Goal: Information Seeking & Learning: Learn about a topic

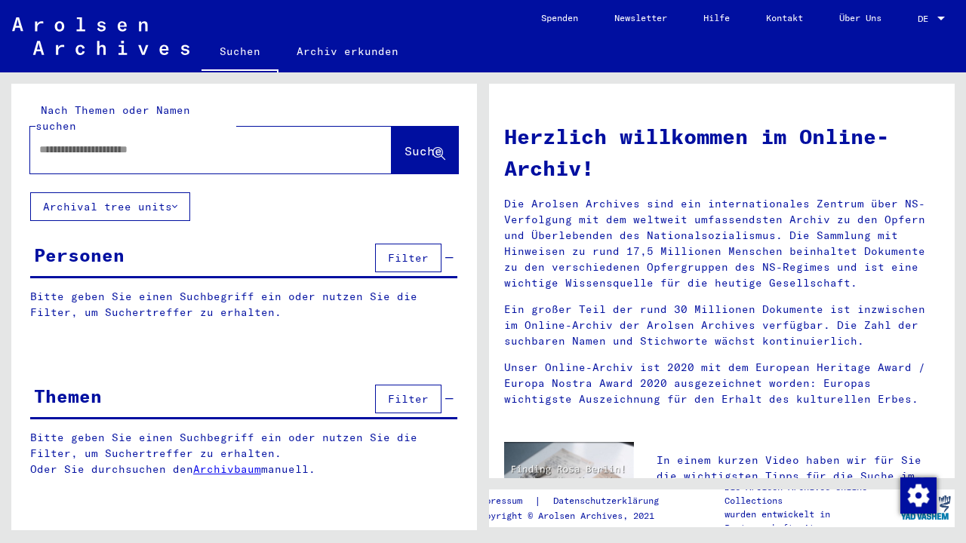
click at [171, 194] on button "Archival tree units" at bounding box center [110, 206] width 160 height 29
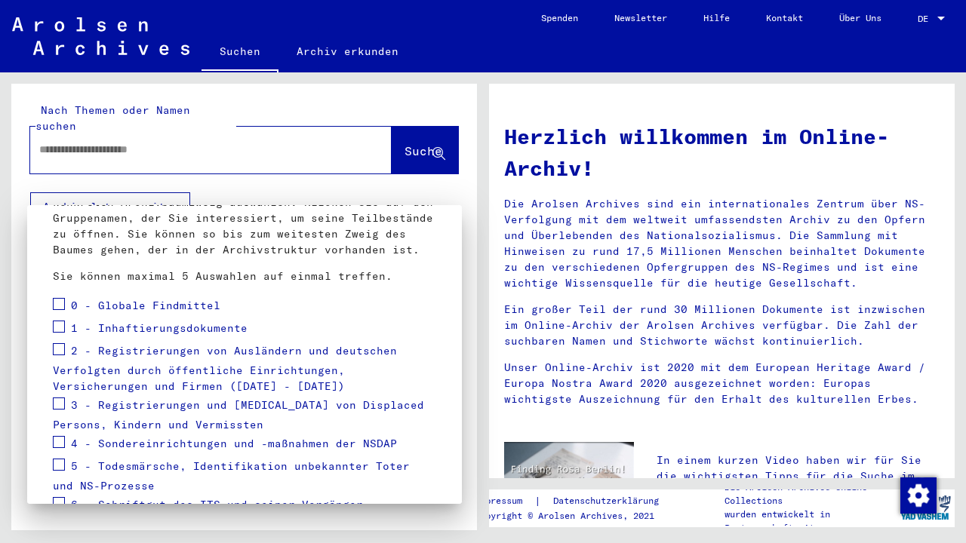
scroll to position [131, 0]
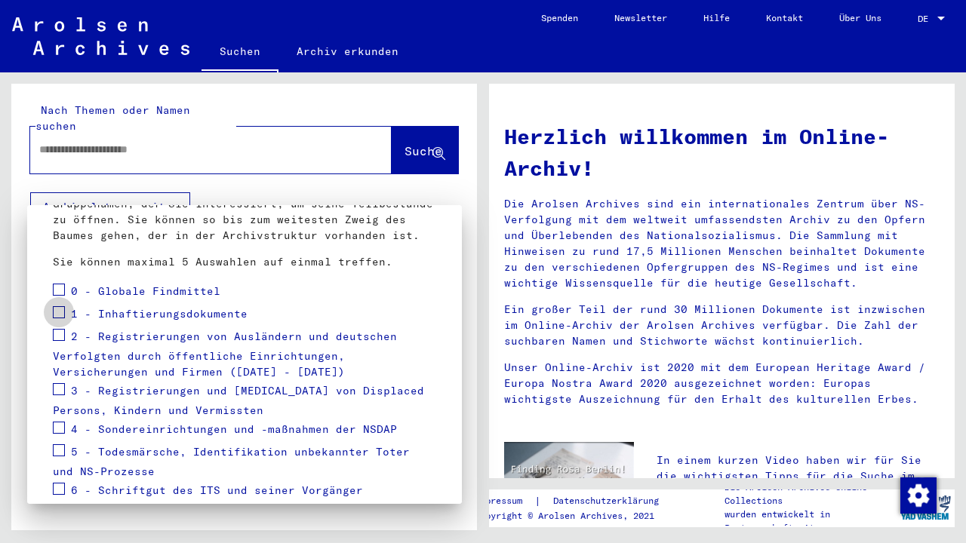
click at [63, 316] on span at bounding box center [59, 312] width 12 height 12
click at [60, 340] on span at bounding box center [59, 335] width 12 height 12
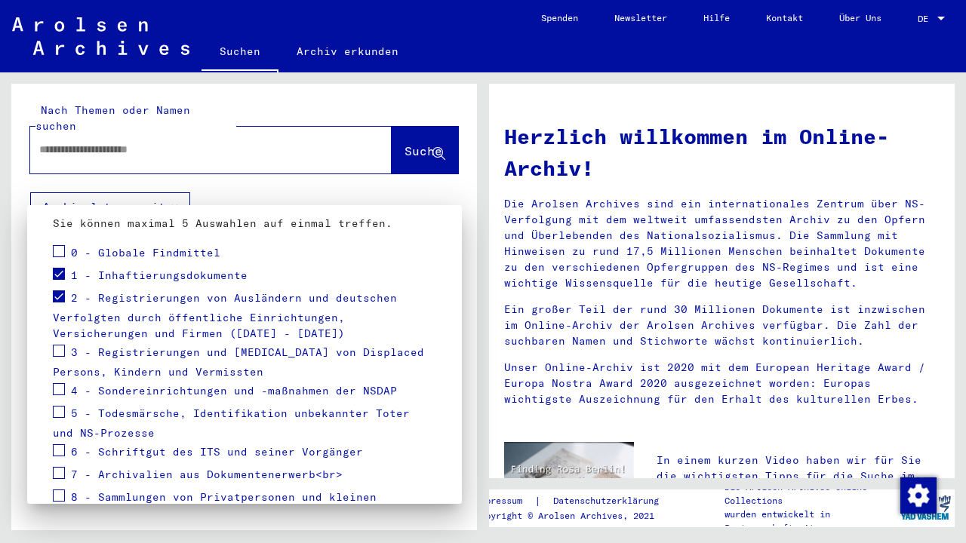
scroll to position [174, 0]
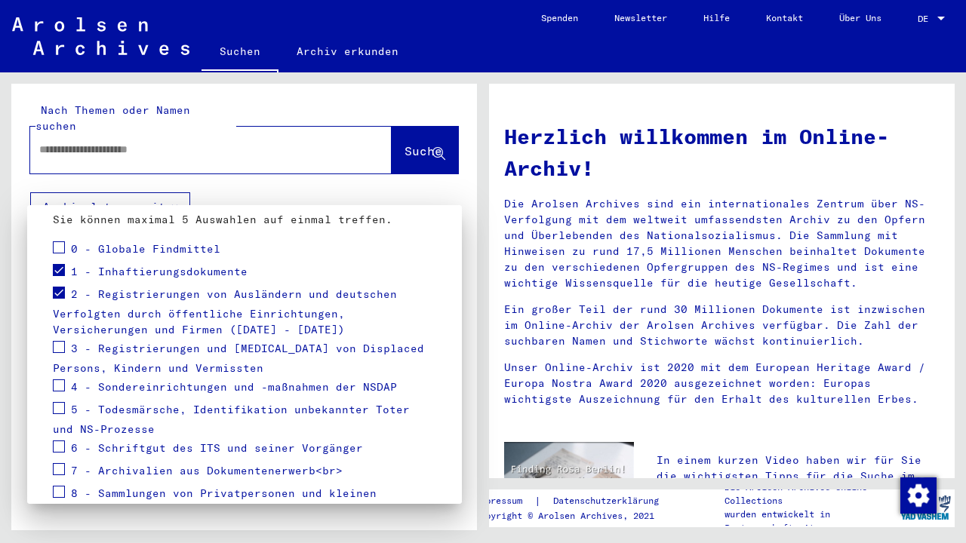
click at [62, 349] on span at bounding box center [59, 347] width 12 height 12
click at [61, 382] on span at bounding box center [59, 386] width 12 height 12
click at [61, 411] on span at bounding box center [59, 408] width 12 height 12
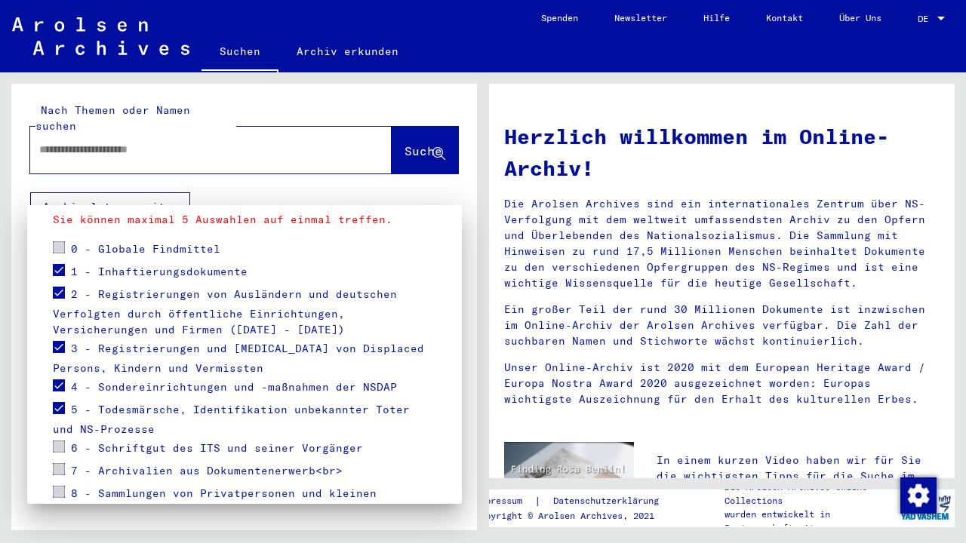
click at [173, 192] on div at bounding box center [483, 271] width 966 height 543
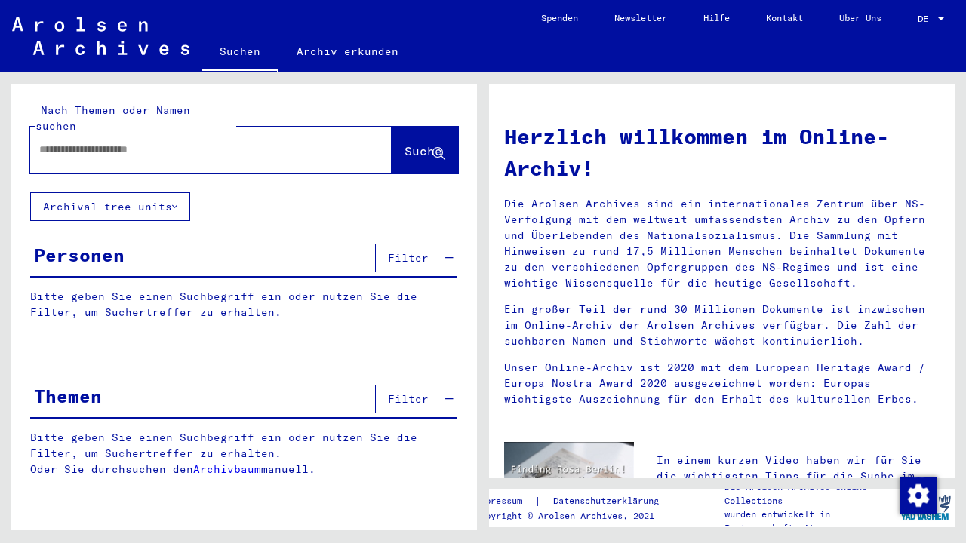
click at [421, 251] on span "Filter" at bounding box center [408, 258] width 41 height 14
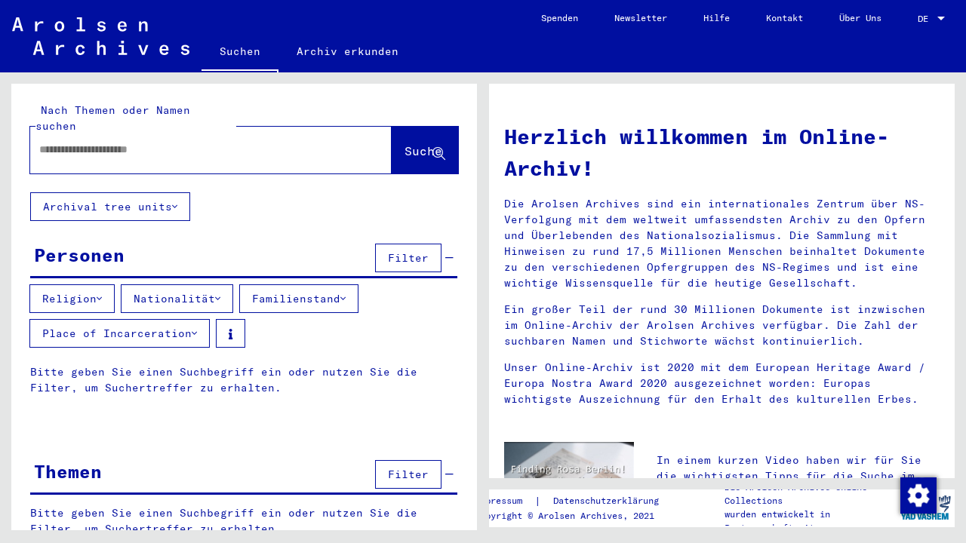
click at [346, 294] on icon at bounding box center [342, 299] width 5 height 11
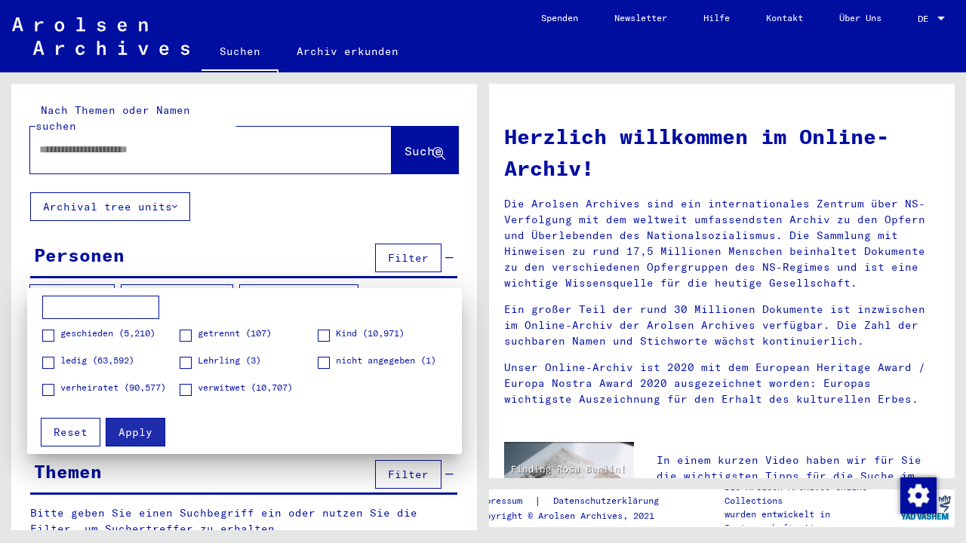
click at [352, 284] on div at bounding box center [483, 271] width 966 height 543
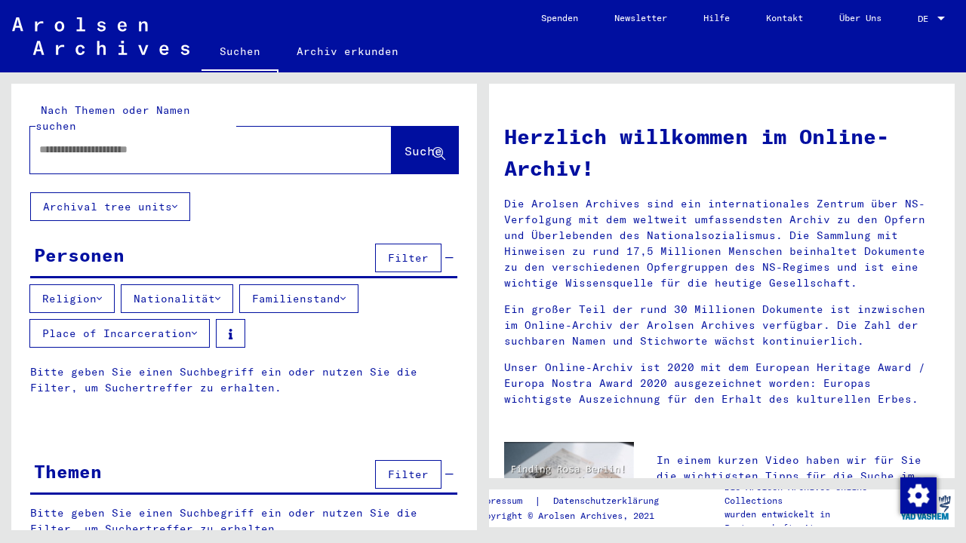
click at [220, 294] on icon at bounding box center [217, 299] width 5 height 11
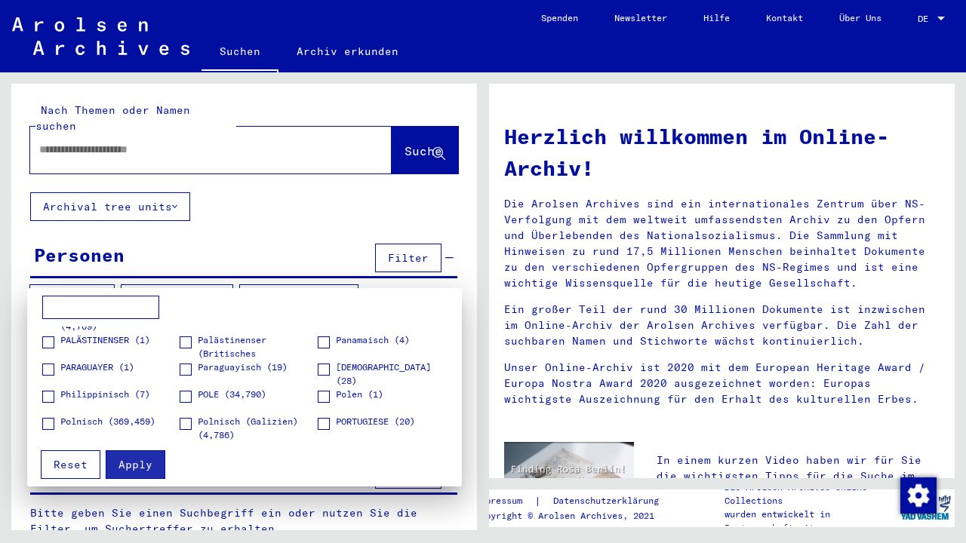
scroll to position [1434, 0]
click at [324, 395] on span at bounding box center [324, 396] width 12 height 12
click at [190, 396] on span at bounding box center [186, 396] width 12 height 12
click at [51, 421] on span at bounding box center [48, 423] width 12 height 12
click at [187, 423] on span at bounding box center [186, 423] width 12 height 12
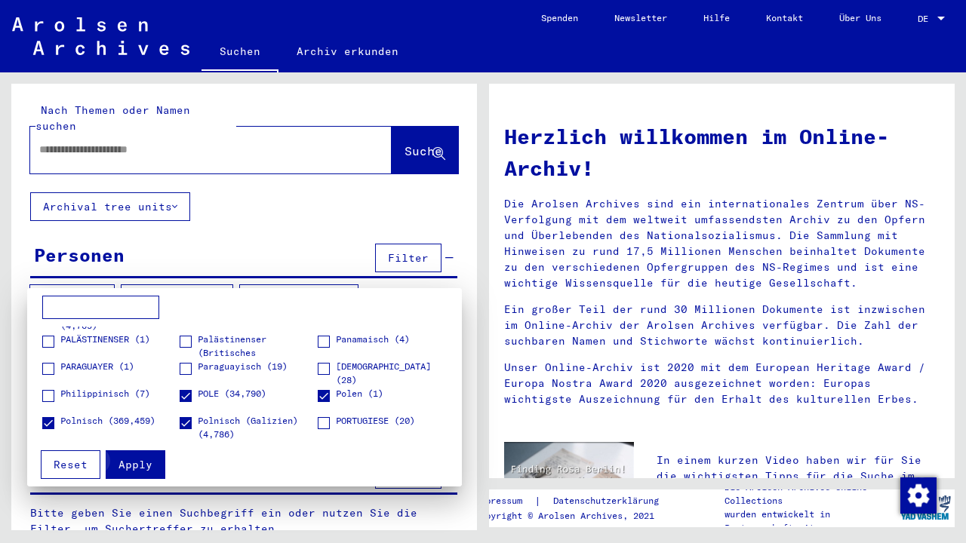
click at [140, 468] on span "Apply" at bounding box center [135, 465] width 34 height 14
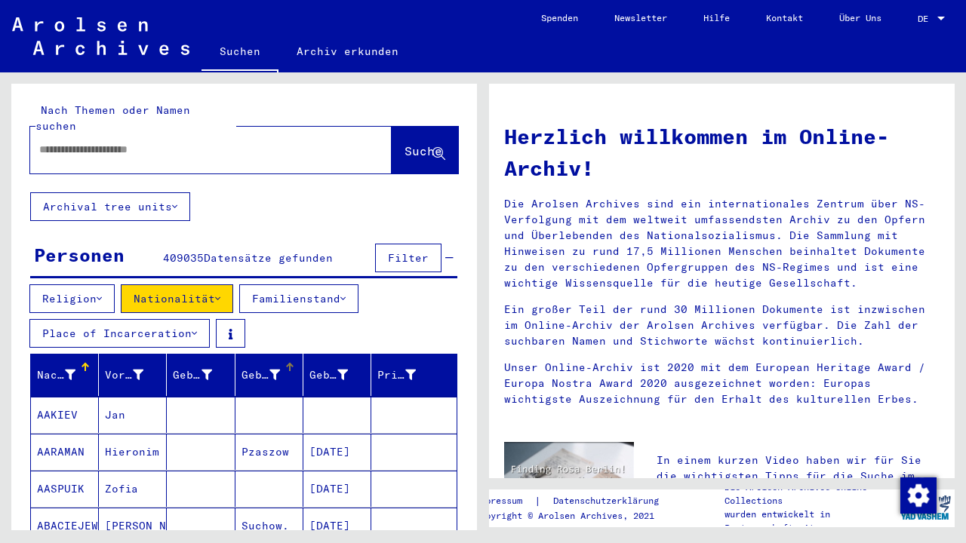
click at [276, 370] on icon at bounding box center [274, 375] width 11 height 11
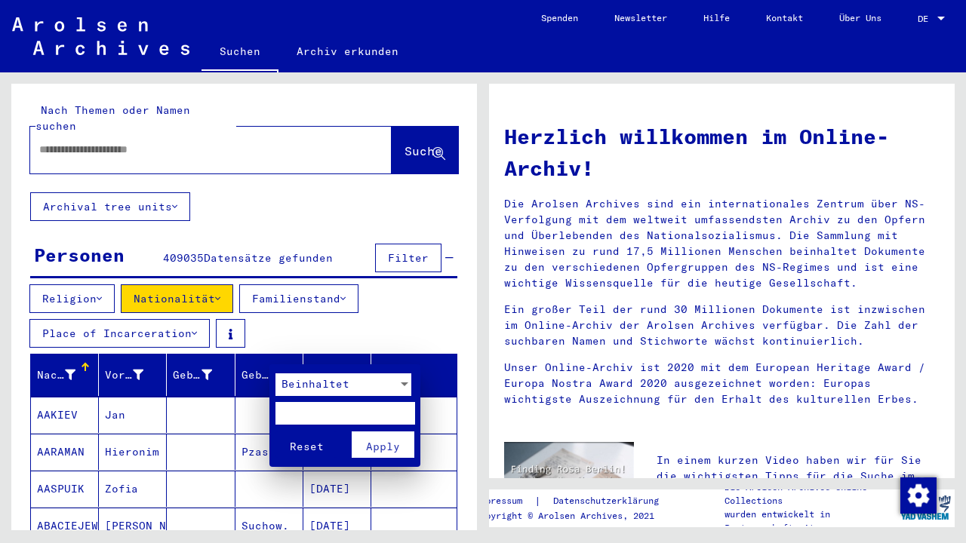
click at [316, 414] on input "text" at bounding box center [345, 413] width 140 height 23
paste input "*********"
type input "*********"
click at [363, 439] on button "Apply" at bounding box center [383, 445] width 63 height 26
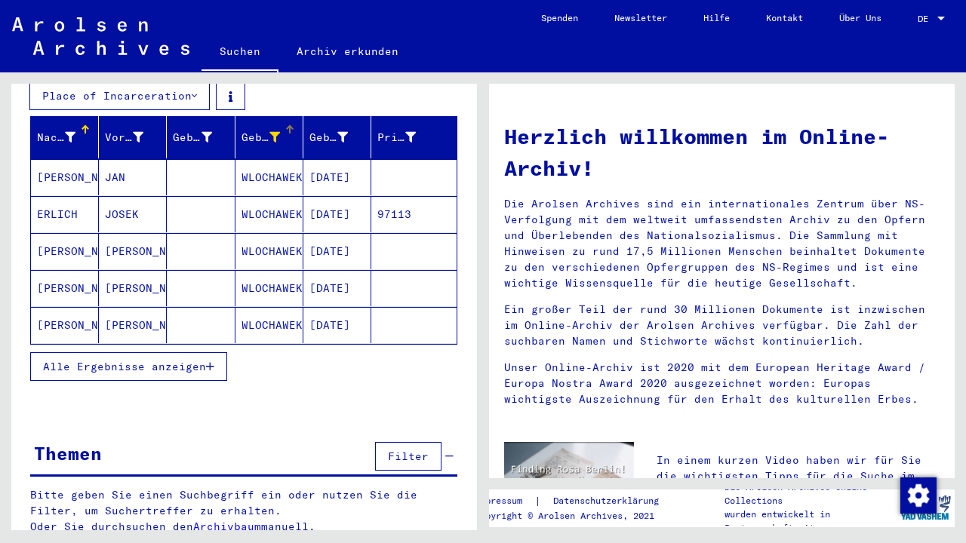
click at [425, 450] on span "Filter" at bounding box center [408, 457] width 41 height 14
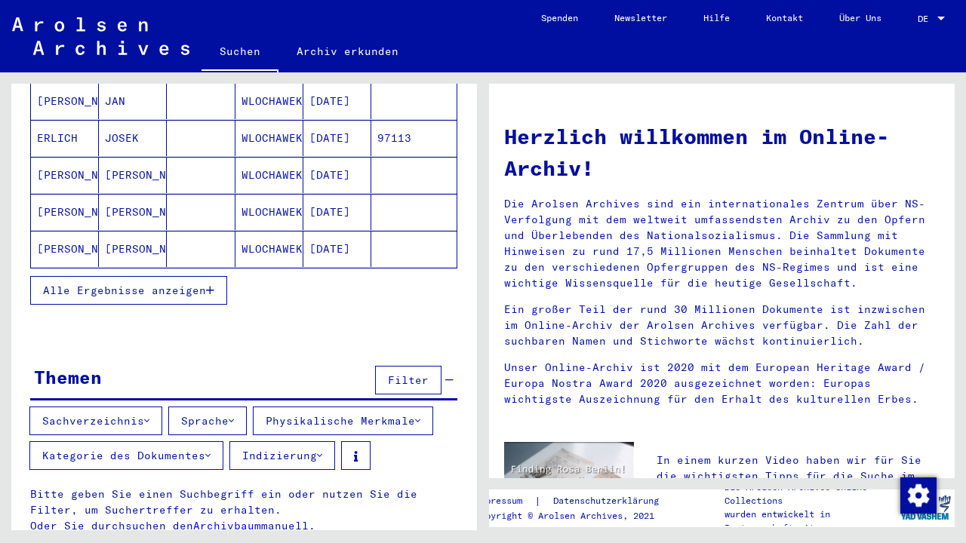
scroll to position [313, 0]
click at [342, 503] on p "Bitte geben Sie einen Suchbegriff ein oder nutzen Sie die Filter, um Suchertref…" at bounding box center [244, 511] width 428 height 48
click at [407, 374] on span "Filter" at bounding box center [408, 381] width 41 height 14
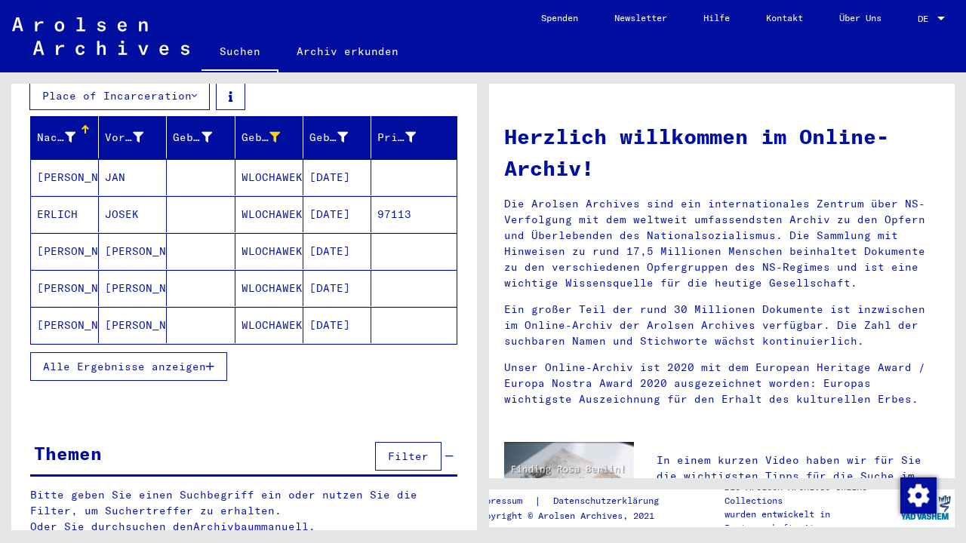
click at [66, 441] on div "Themen" at bounding box center [68, 453] width 68 height 27
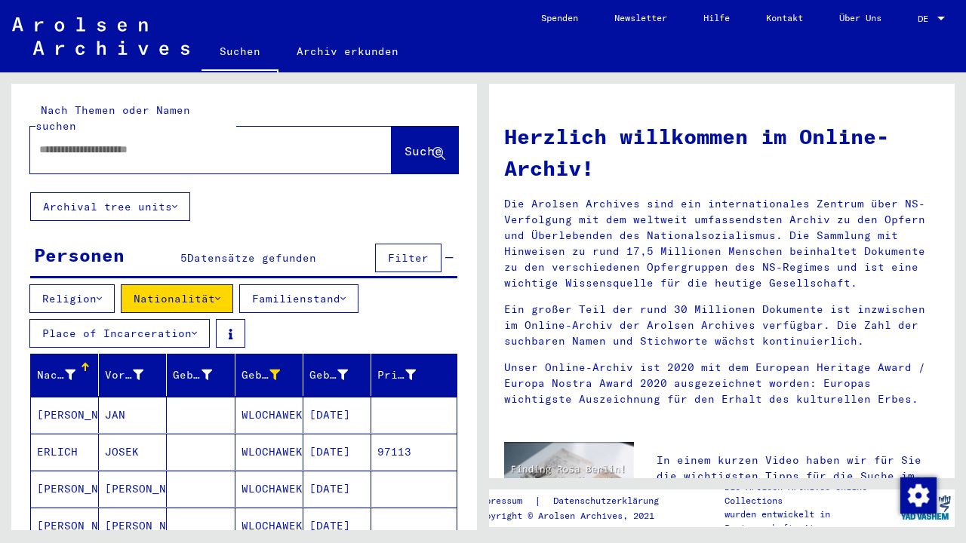
scroll to position [0, 0]
click at [177, 201] on icon at bounding box center [174, 206] width 5 height 11
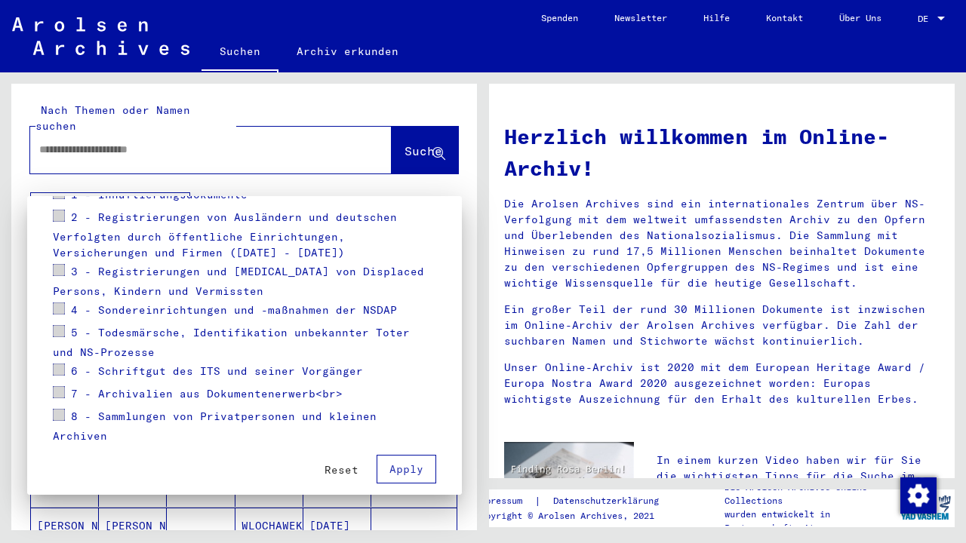
scroll to position [241, 0]
click at [405, 463] on span "Apply" at bounding box center [406, 470] width 34 height 14
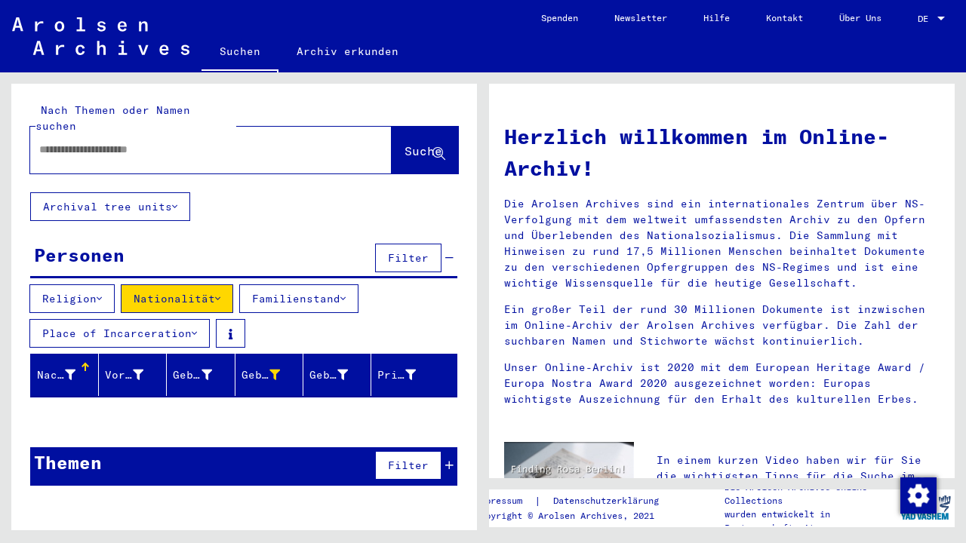
click at [177, 201] on icon at bounding box center [174, 206] width 5 height 11
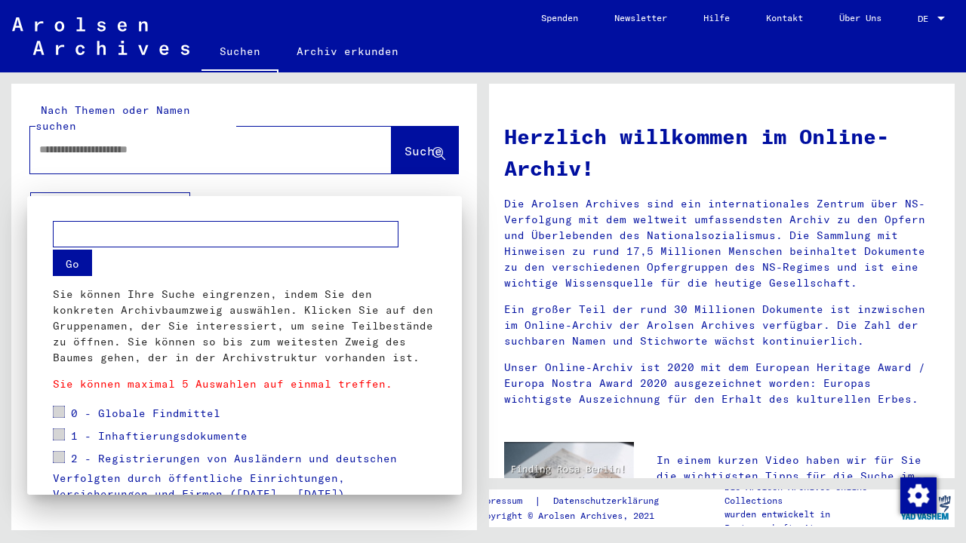
click at [64, 440] on span at bounding box center [59, 435] width 12 height 12
click at [74, 440] on span "1 - Inhaftierungsdokumente" at bounding box center [159, 436] width 177 height 14
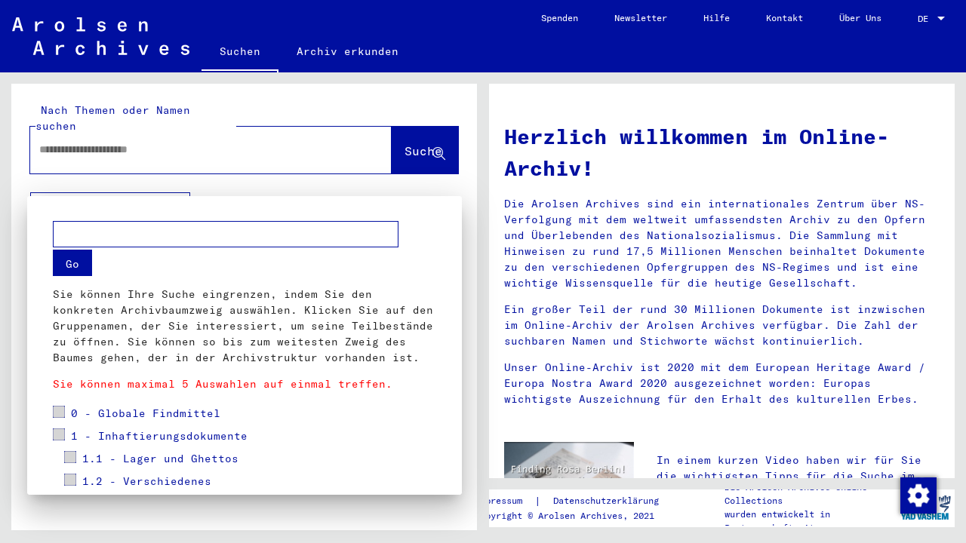
click at [85, 438] on span "1 - Inhaftierungsdokumente" at bounding box center [159, 436] width 177 height 14
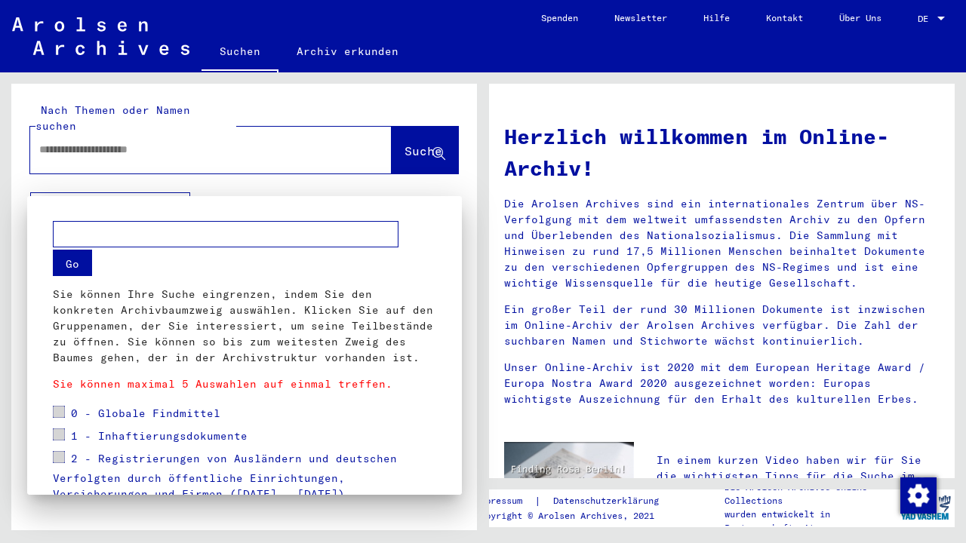
click at [85, 438] on span "1 - Inhaftierungsdokumente" at bounding box center [159, 436] width 177 height 14
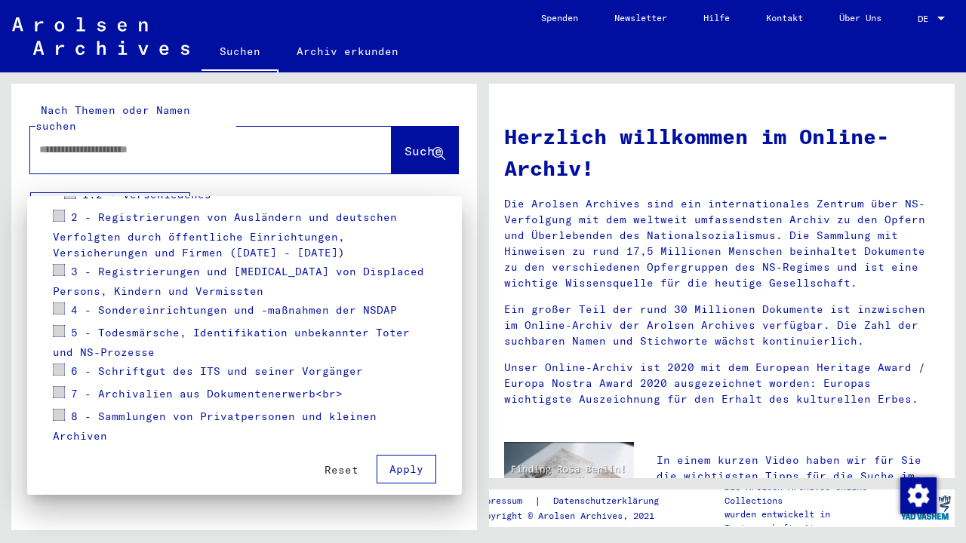
scroll to position [286, 0]
click at [349, 464] on span "Reset" at bounding box center [341, 471] width 34 height 14
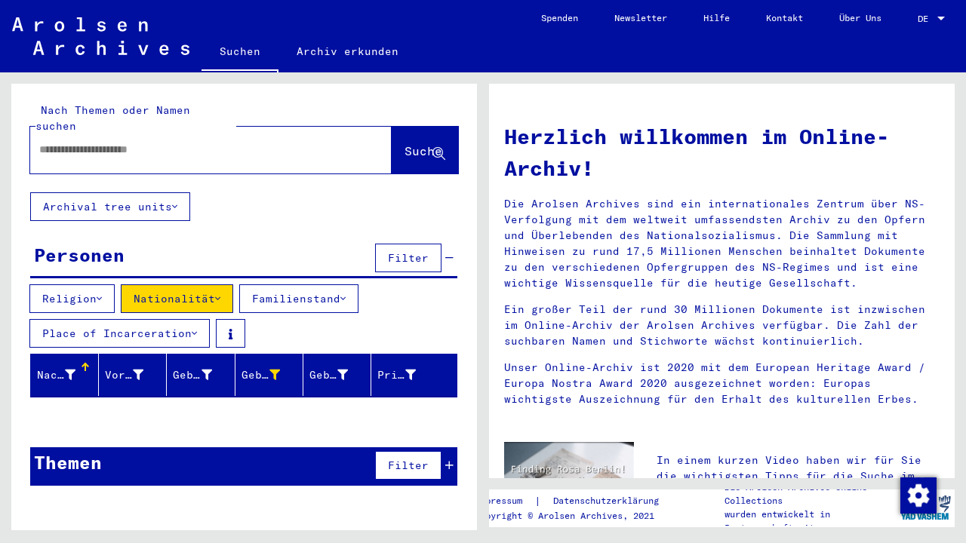
click at [174, 198] on button "Archival tree units" at bounding box center [110, 206] width 160 height 29
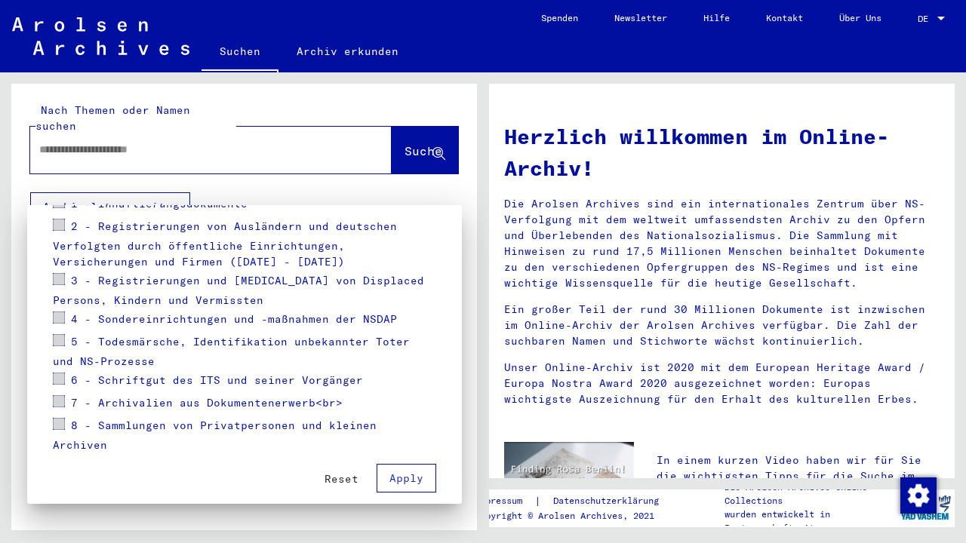
scroll to position [241, 0]
click at [341, 473] on span "Reset" at bounding box center [341, 480] width 34 height 14
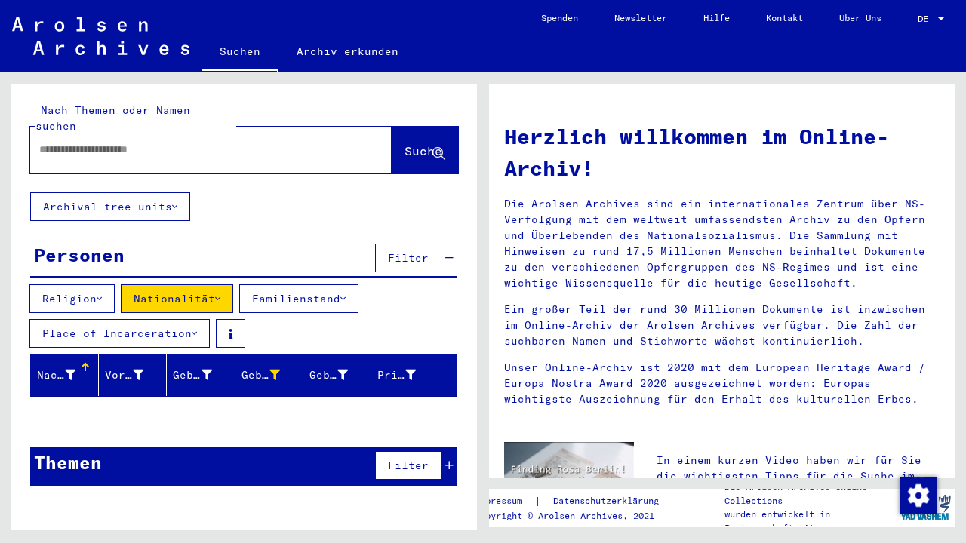
click at [448, 460] on icon at bounding box center [449, 465] width 8 height 11
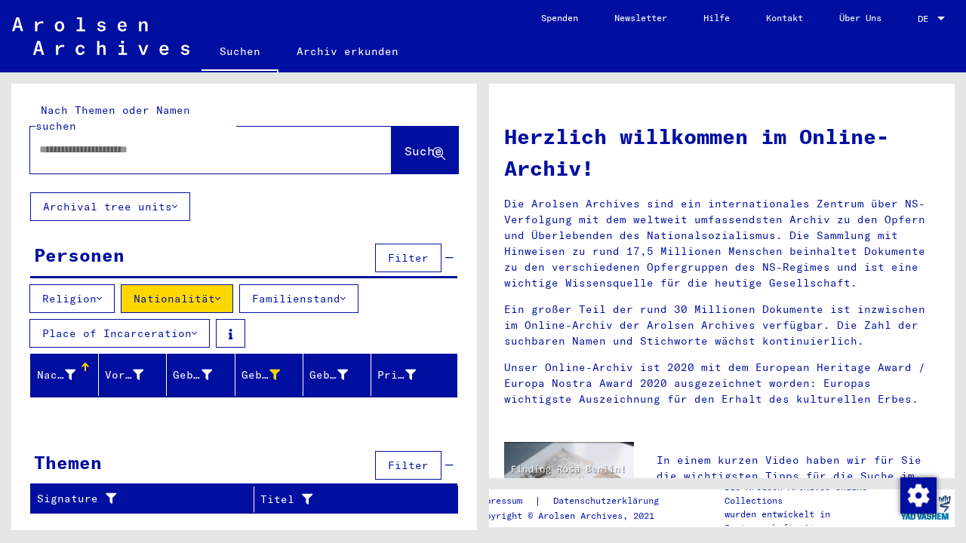
scroll to position [0, 0]
